Goal: Navigation & Orientation: Find specific page/section

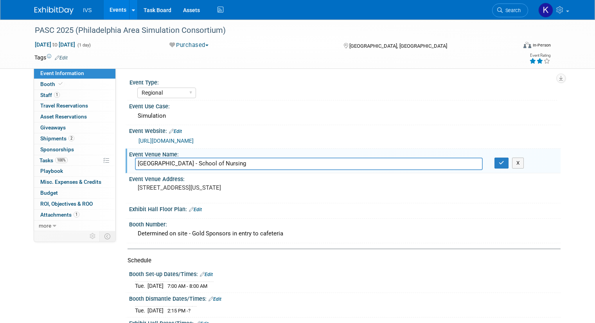
select select "Regional"
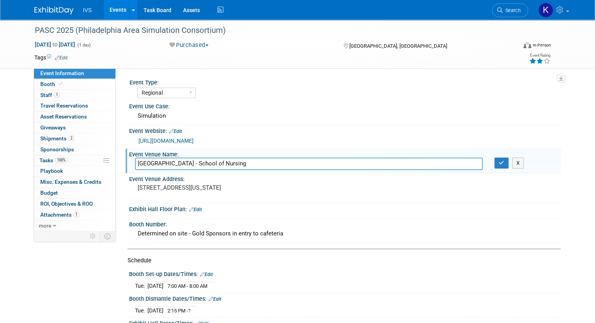
click at [513, 42] on div "Virtual In-Person Hybrid <img src="[URL][DOMAIN_NAME]" style="width: 22px; heig…" at bounding box center [512, 47] width 76 height 12
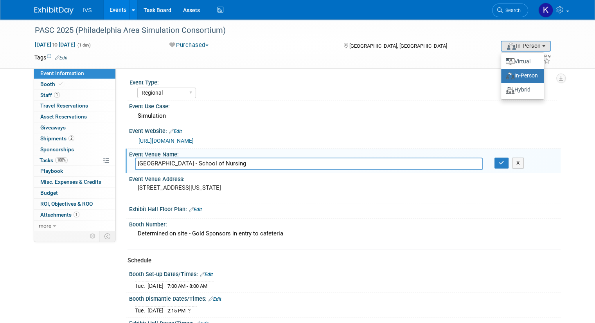
click at [117, 15] on link "Events" at bounding box center [118, 10] width 29 height 20
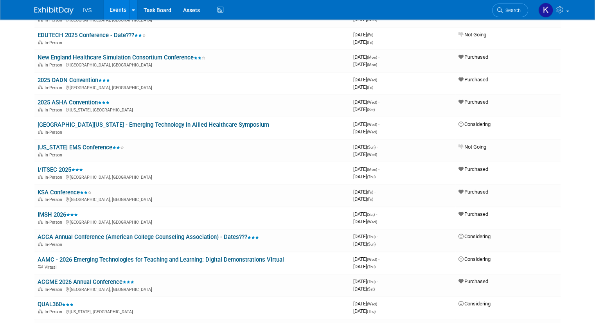
scroll to position [307, 0]
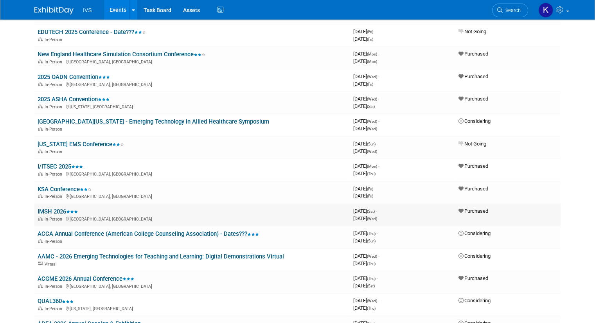
click at [50, 208] on link "IMSH 2026" at bounding box center [58, 211] width 40 height 7
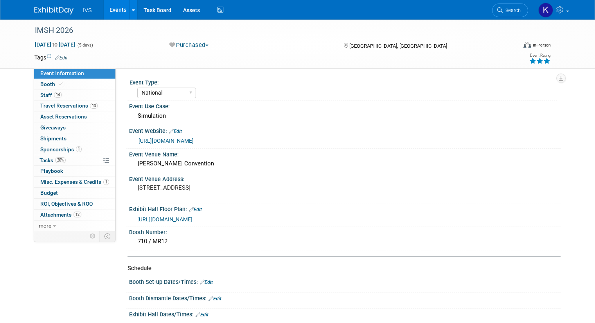
select select "National"
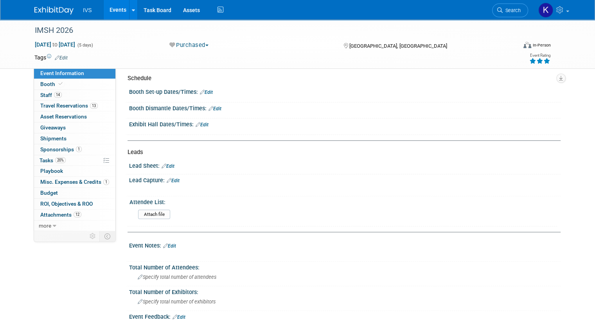
scroll to position [191, 0]
